Goal: Check status

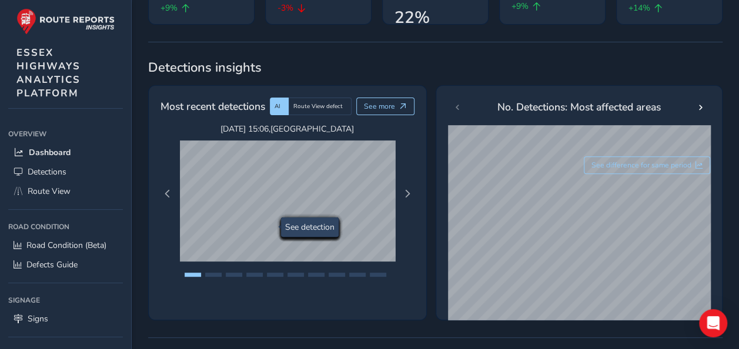
scroll to position [176, 0]
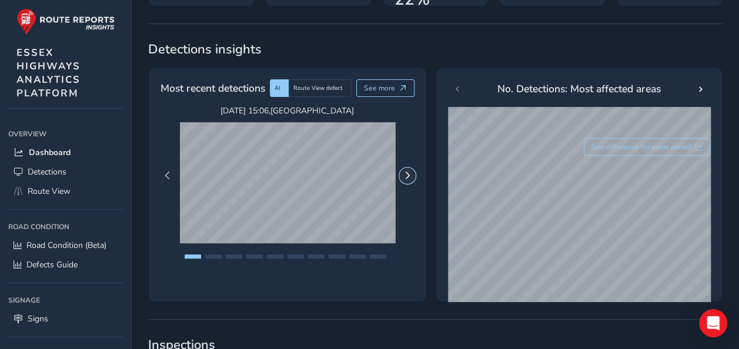
click at [406, 180] on button "Next Page" at bounding box center [407, 176] width 16 height 16
click at [403, 179] on span "Next Page" at bounding box center [407, 176] width 8 height 8
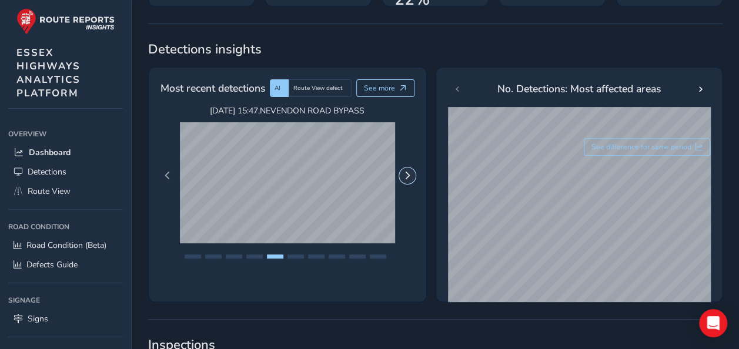
click at [403, 178] on span "Next Page" at bounding box center [407, 176] width 8 height 8
click at [402, 175] on button "Next Page" at bounding box center [407, 176] width 16 height 16
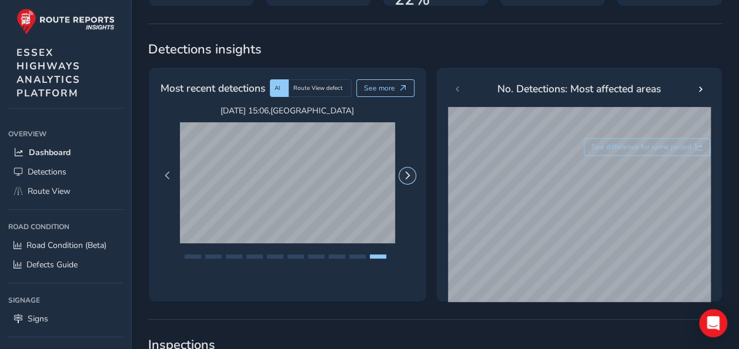
click at [402, 175] on button "Next Page" at bounding box center [407, 176] width 16 height 16
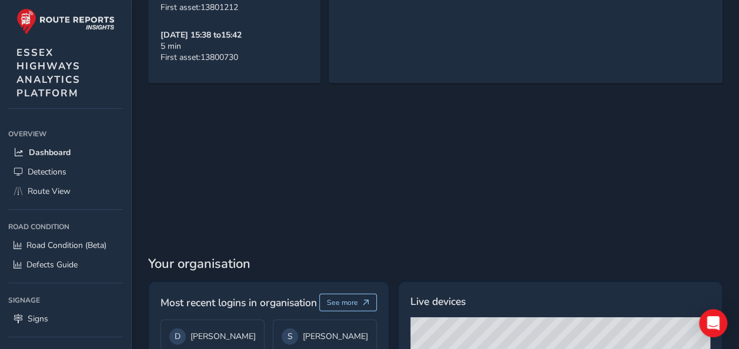
scroll to position [1447, 0]
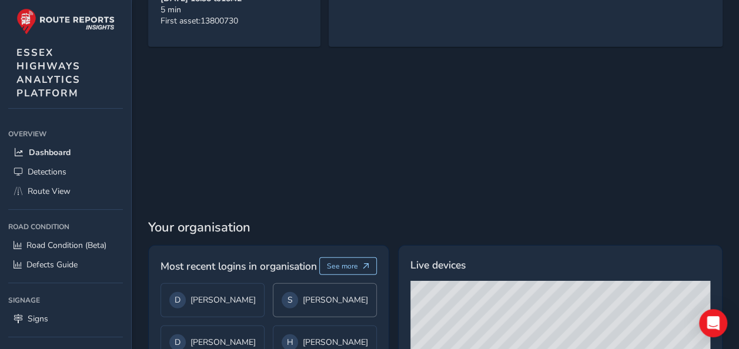
click at [335, 292] on div "S [PERSON_NAME]" at bounding box center [325, 300] width 86 height 16
click at [246, 292] on div "D [PERSON_NAME]" at bounding box center [212, 300] width 86 height 16
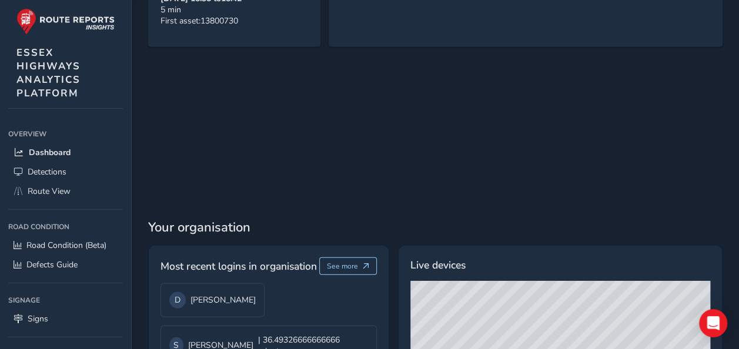
scroll to position [1510, 0]
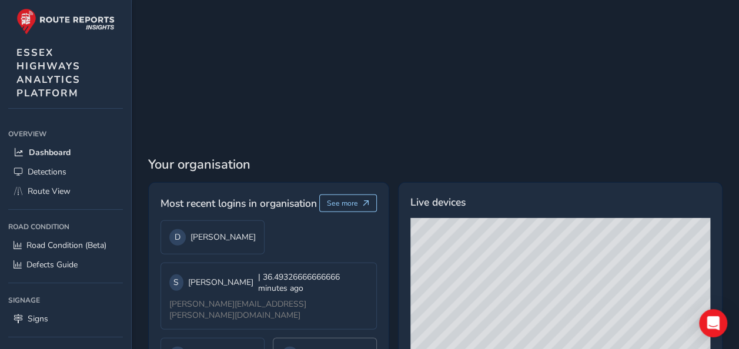
click at [295, 347] on div "H [PERSON_NAME]" at bounding box center [325, 355] width 86 height 16
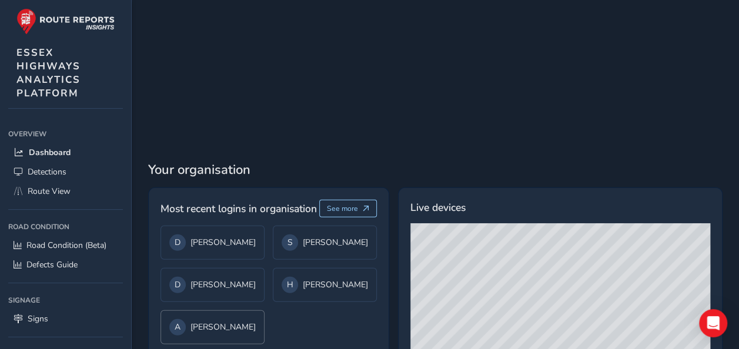
click at [249, 319] on div "A [PERSON_NAME]" at bounding box center [212, 327] width 86 height 16
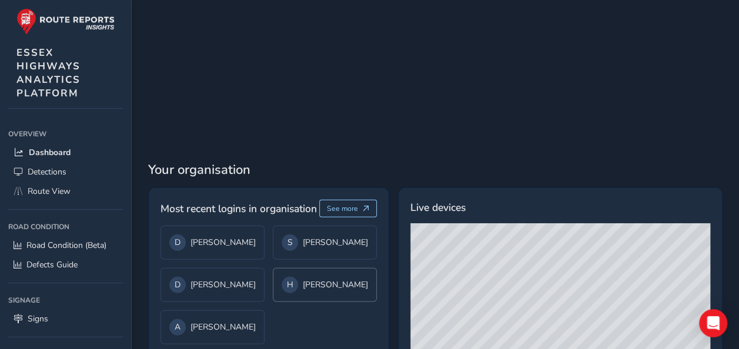
click at [298, 277] on div "H [PERSON_NAME]" at bounding box center [325, 285] width 86 height 16
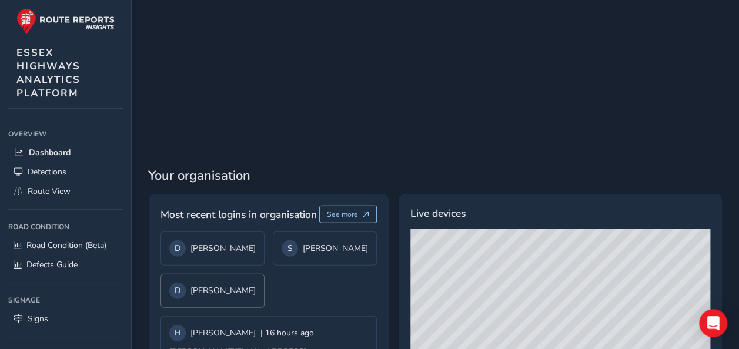
click at [249, 283] on div "D [PERSON_NAME]" at bounding box center [212, 291] width 86 height 16
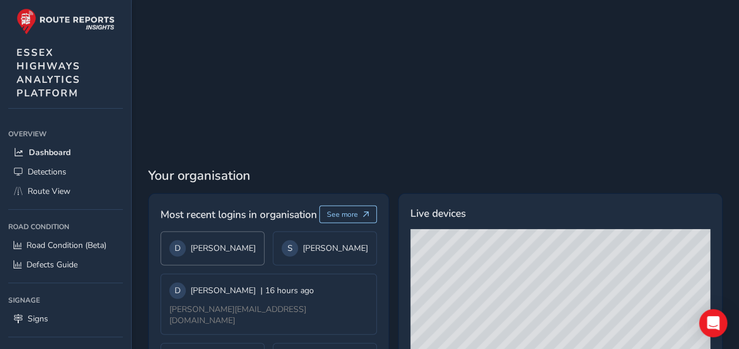
click at [247, 232] on div "D [PERSON_NAME]" at bounding box center [212, 249] width 104 height 34
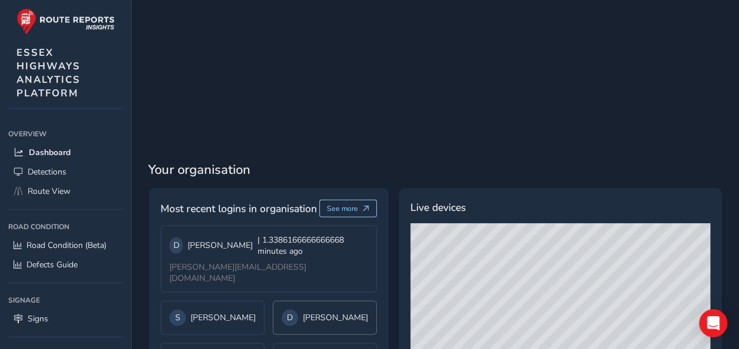
click at [293, 310] on div "D [PERSON_NAME]" at bounding box center [325, 318] width 86 height 16
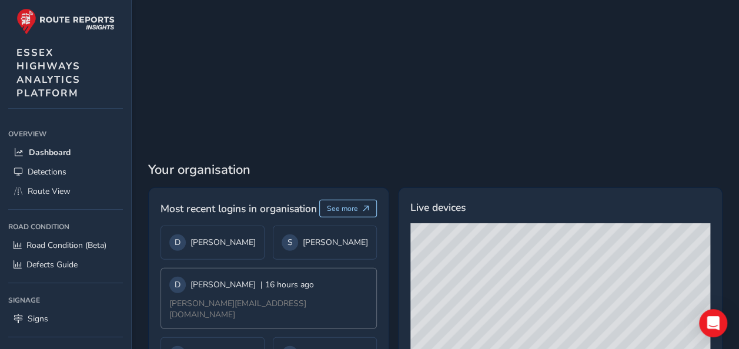
scroll to position [1499, 0]
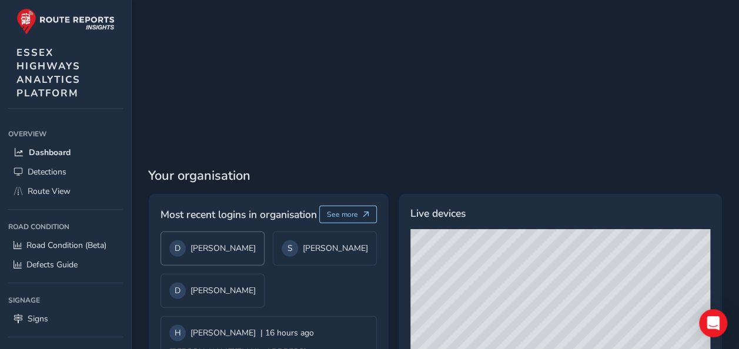
click at [242, 240] on div "D [PERSON_NAME]" at bounding box center [212, 248] width 86 height 16
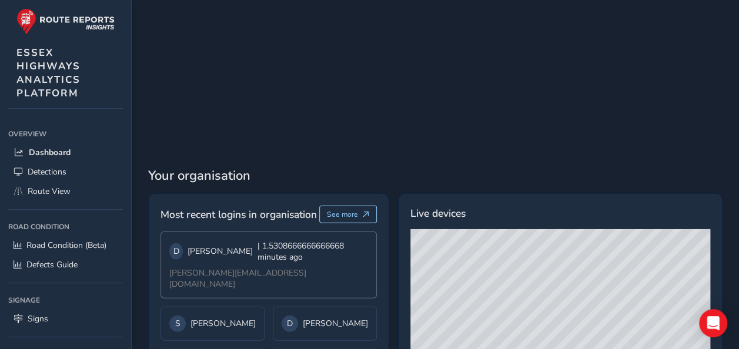
scroll to position [1505, 0]
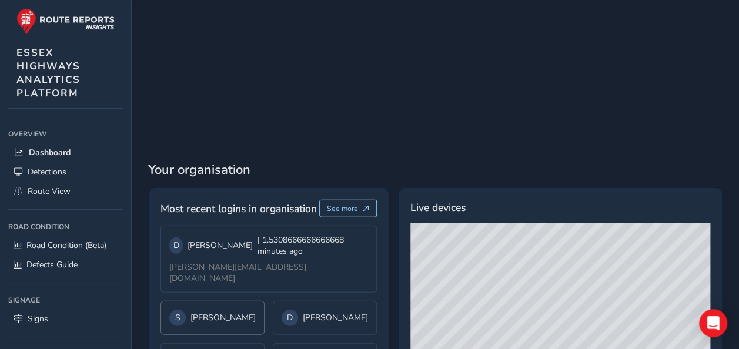
click at [247, 301] on div "S [PERSON_NAME]" at bounding box center [212, 318] width 104 height 34
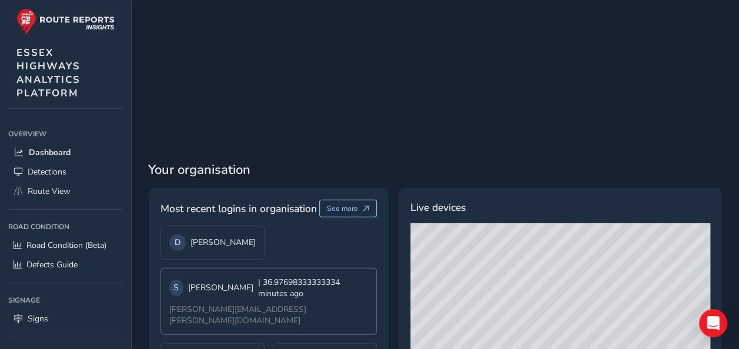
scroll to position [1510, 0]
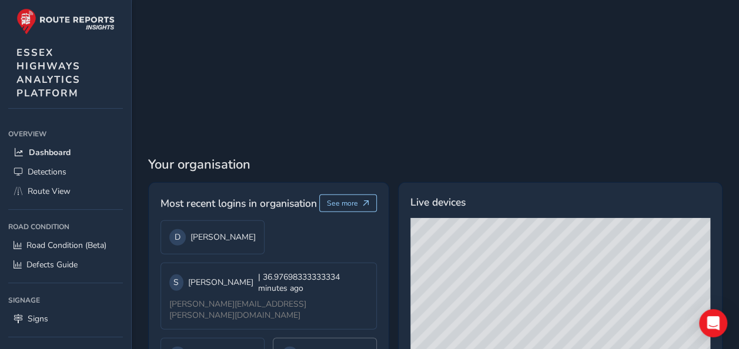
click at [287, 338] on div "H [PERSON_NAME]" at bounding box center [325, 355] width 104 height 34
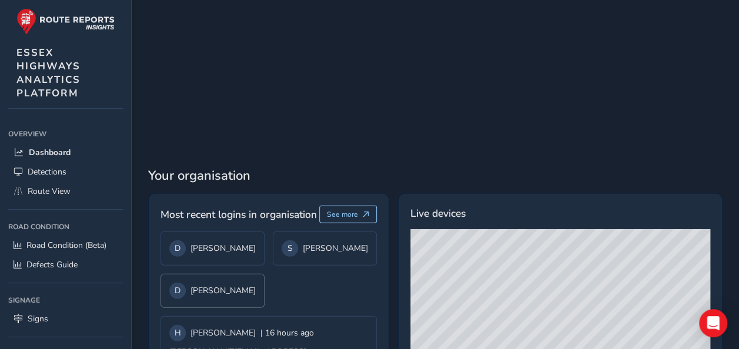
click at [246, 283] on div "D [PERSON_NAME]" at bounding box center [212, 291] width 86 height 16
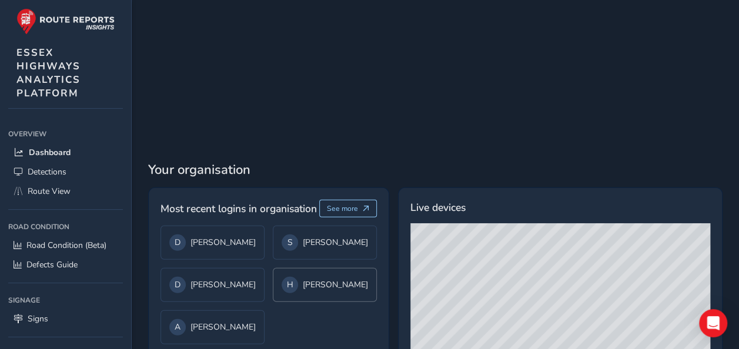
click at [303, 277] on div "H [PERSON_NAME]" at bounding box center [325, 285] width 86 height 16
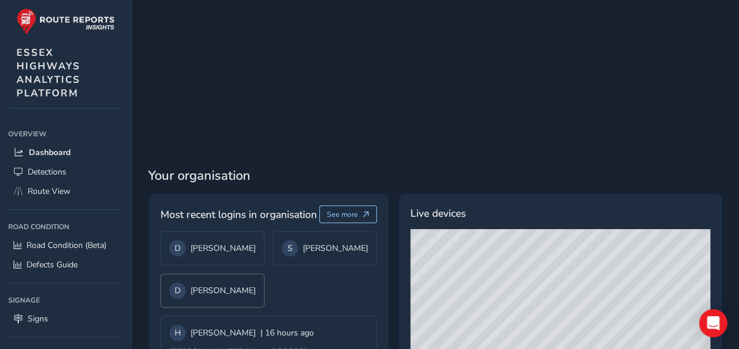
click at [240, 283] on div "D [PERSON_NAME]" at bounding box center [212, 291] width 86 height 16
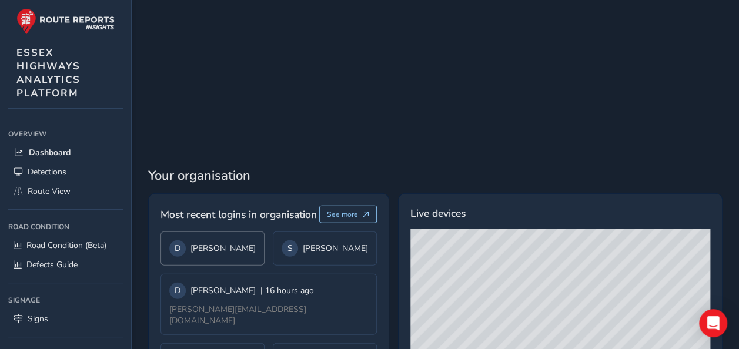
click at [236, 240] on div "D [PERSON_NAME]" at bounding box center [212, 248] width 86 height 16
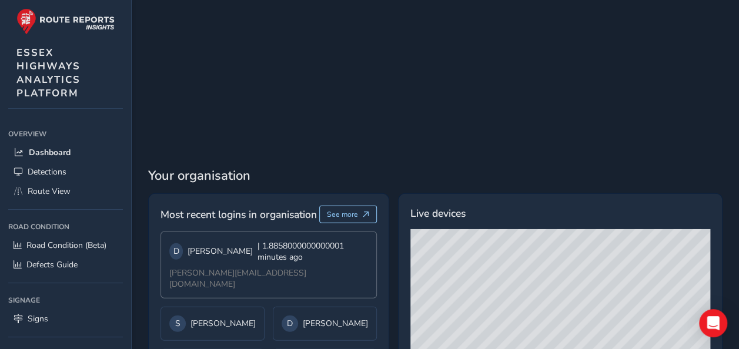
scroll to position [1505, 0]
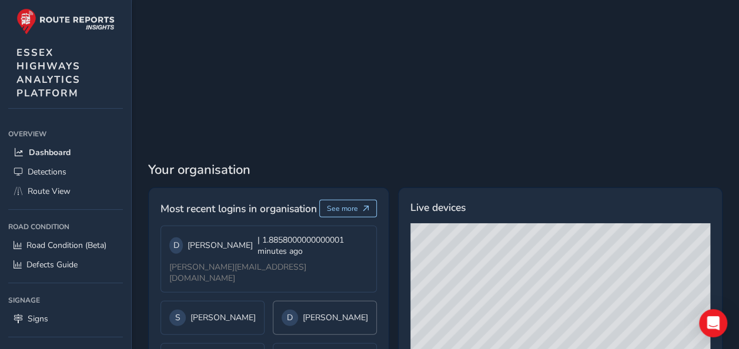
click at [294, 310] on div "D [PERSON_NAME]" at bounding box center [325, 318] width 86 height 16
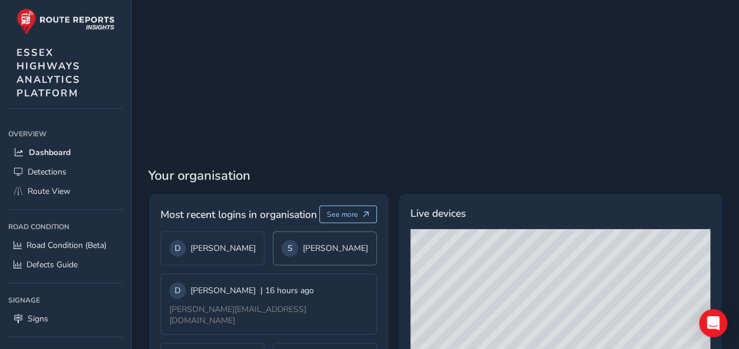
click at [296, 232] on div "S [PERSON_NAME]" at bounding box center [325, 249] width 104 height 34
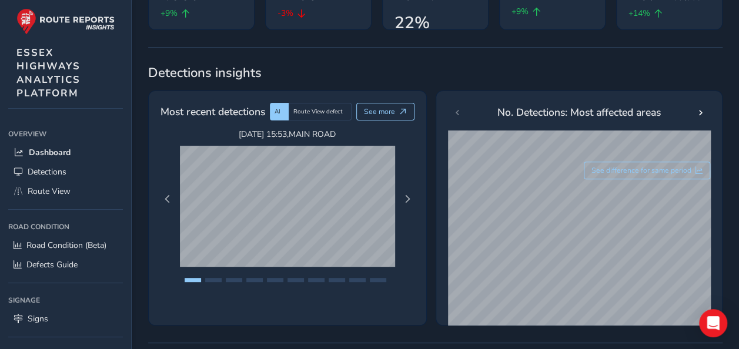
scroll to position [0, 0]
